Goal: Information Seeking & Learning: Learn about a topic

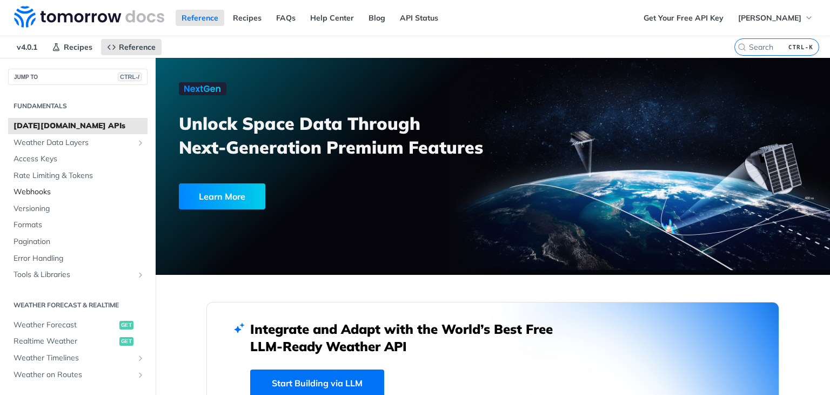
click at [19, 191] on span "Webhooks" at bounding box center [79, 192] width 131 height 11
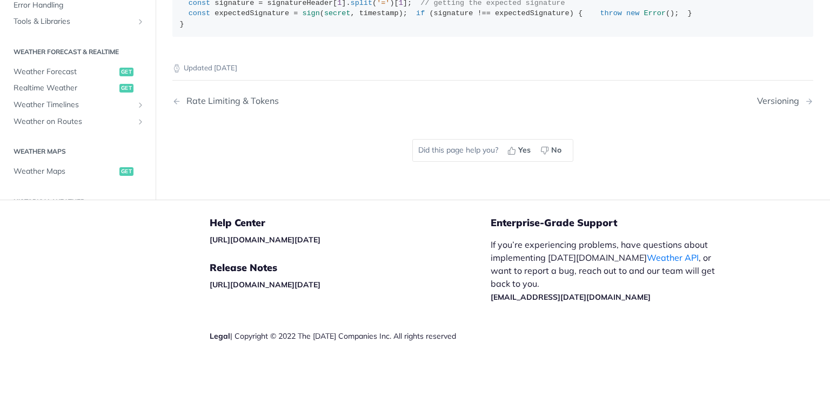
scroll to position [919, 0]
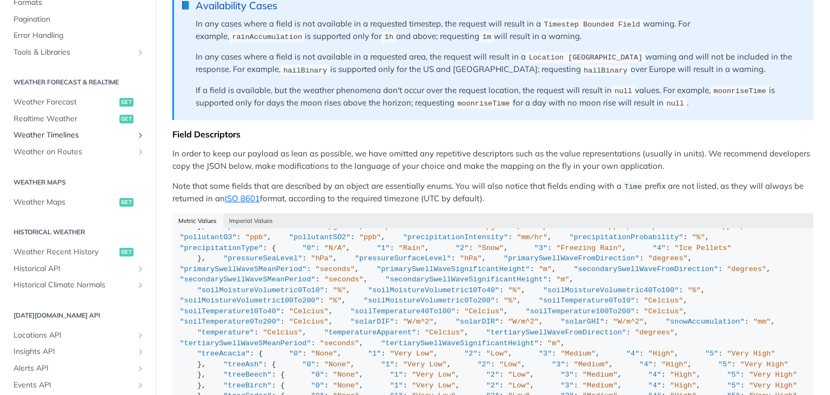
scroll to position [432, 0]
click at [63, 199] on span "Weather Maps" at bounding box center [65, 200] width 103 height 11
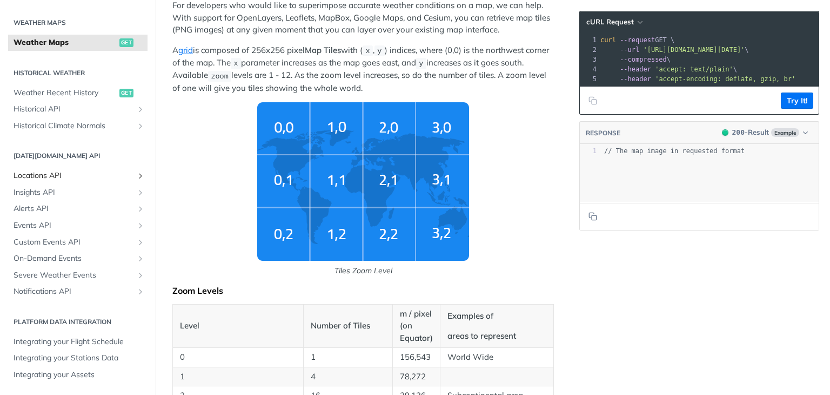
click at [47, 178] on span "Locations API" at bounding box center [74, 175] width 120 height 11
